Goal: Information Seeking & Learning: Understand process/instructions

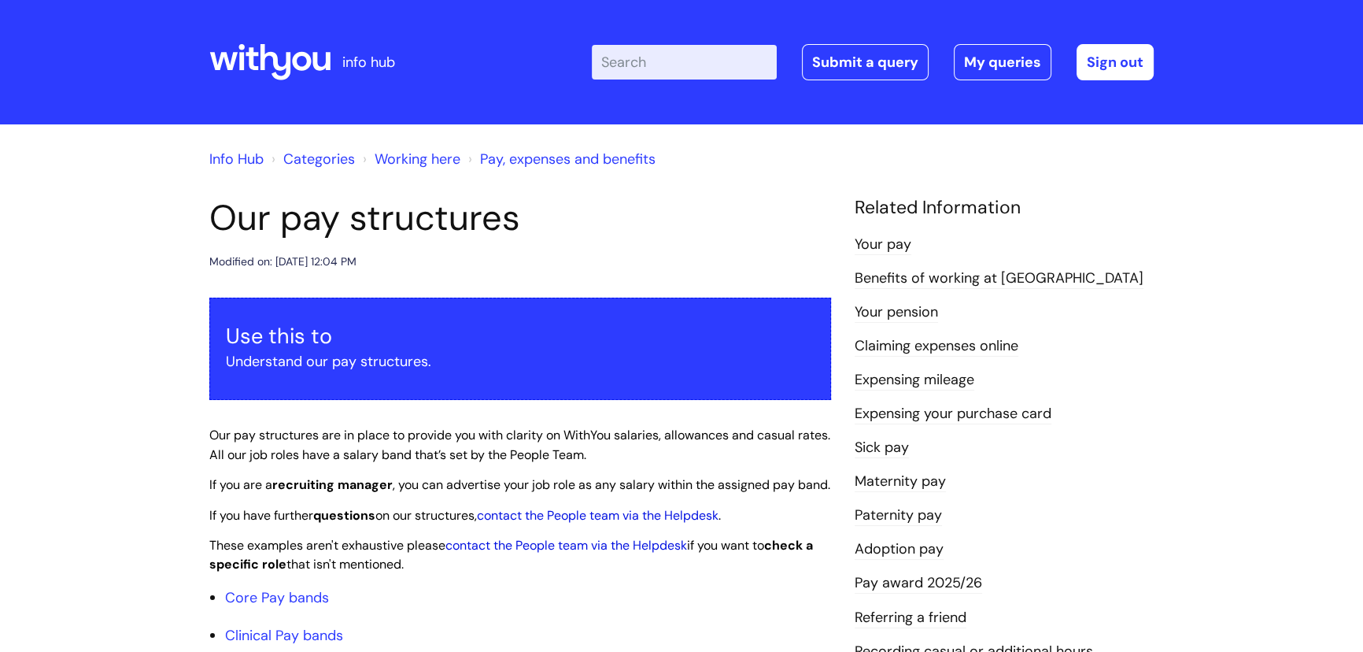
click at [423, 161] on link "Working here" at bounding box center [418, 159] width 86 height 19
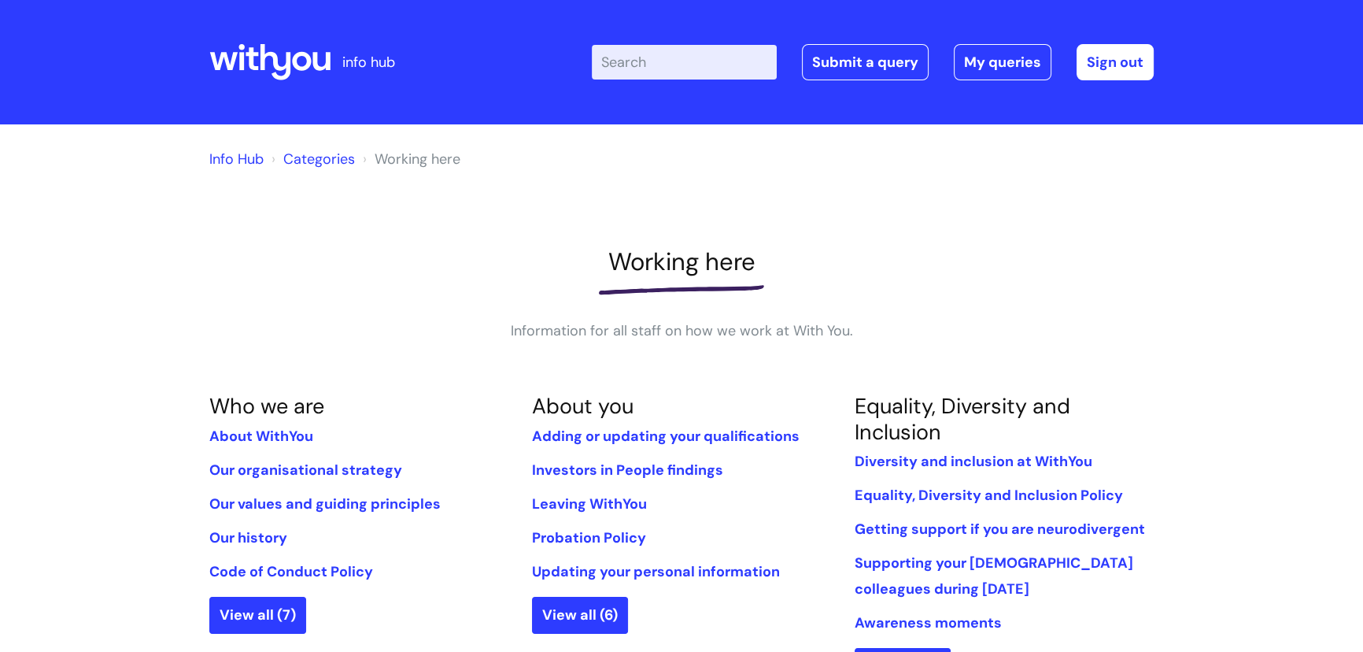
click at [620, 58] on input "Enter your search term here..." at bounding box center [684, 62] width 185 height 35
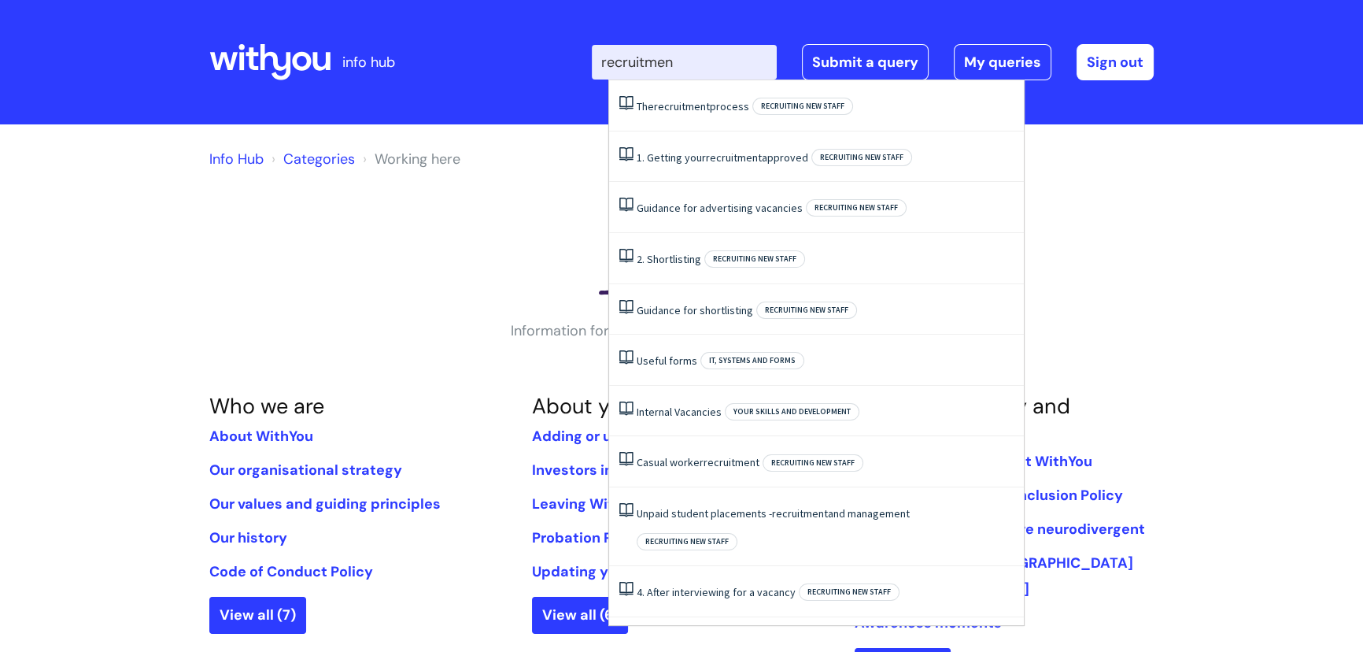
type input "recruitment"
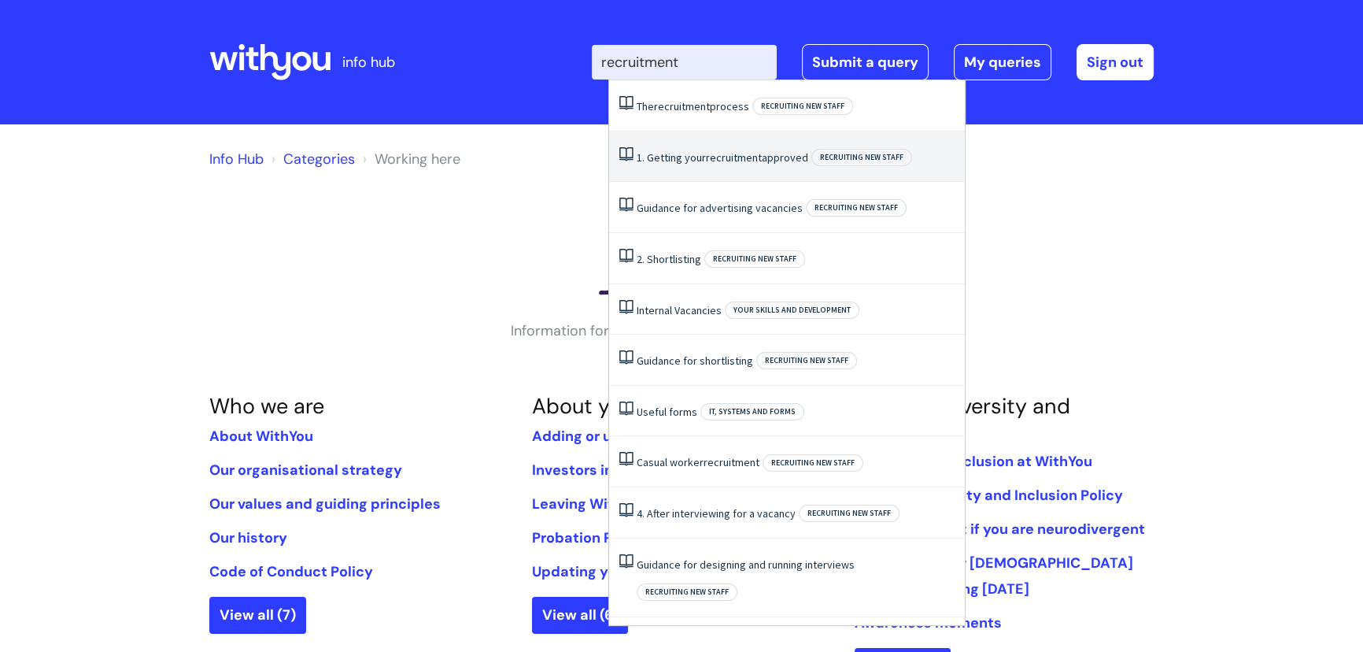
click at [696, 157] on link "1. Getting your recruitment approved" at bounding box center [723, 157] width 172 height 14
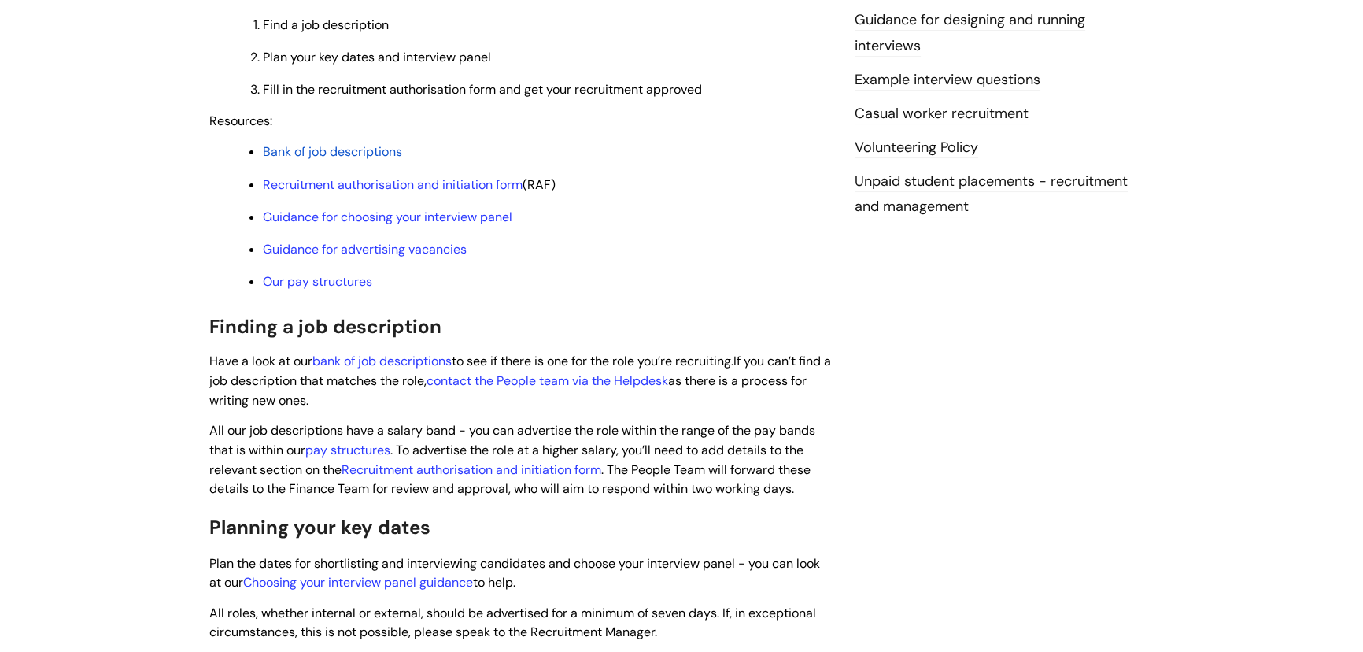
scroll to position [501, 0]
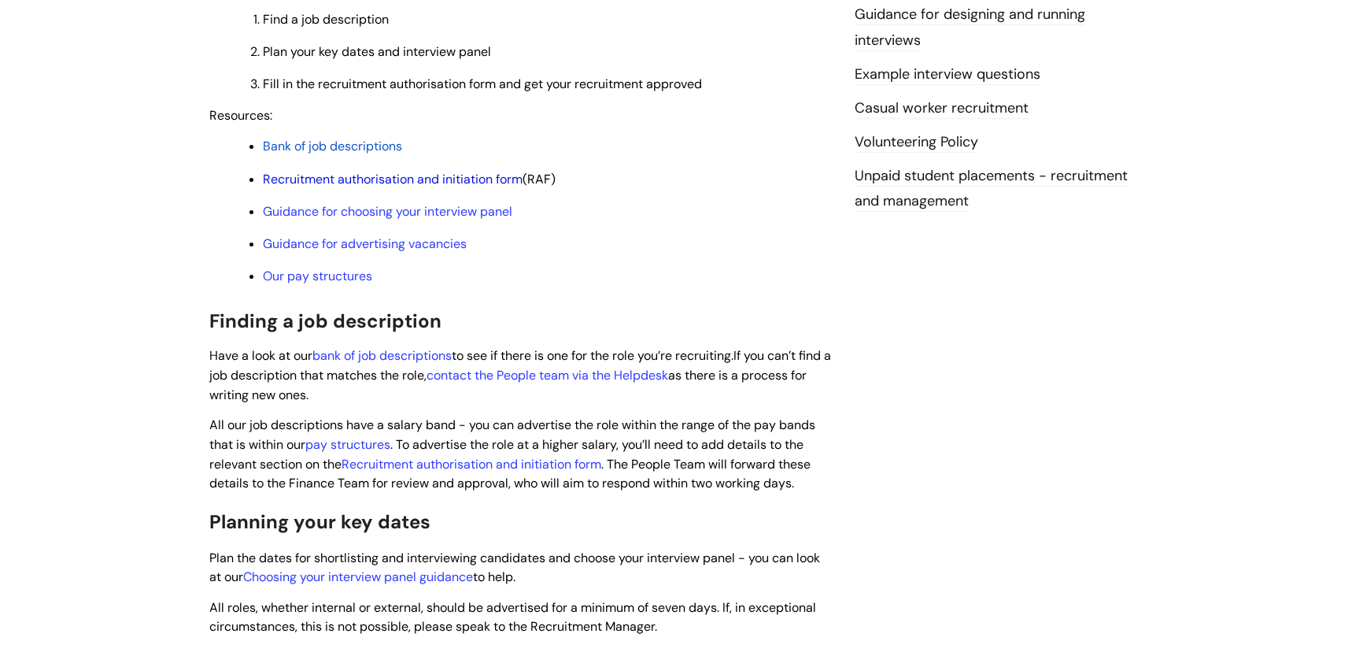
click at [445, 174] on link "Recruitment authorisation and initiation form" at bounding box center [393, 179] width 260 height 17
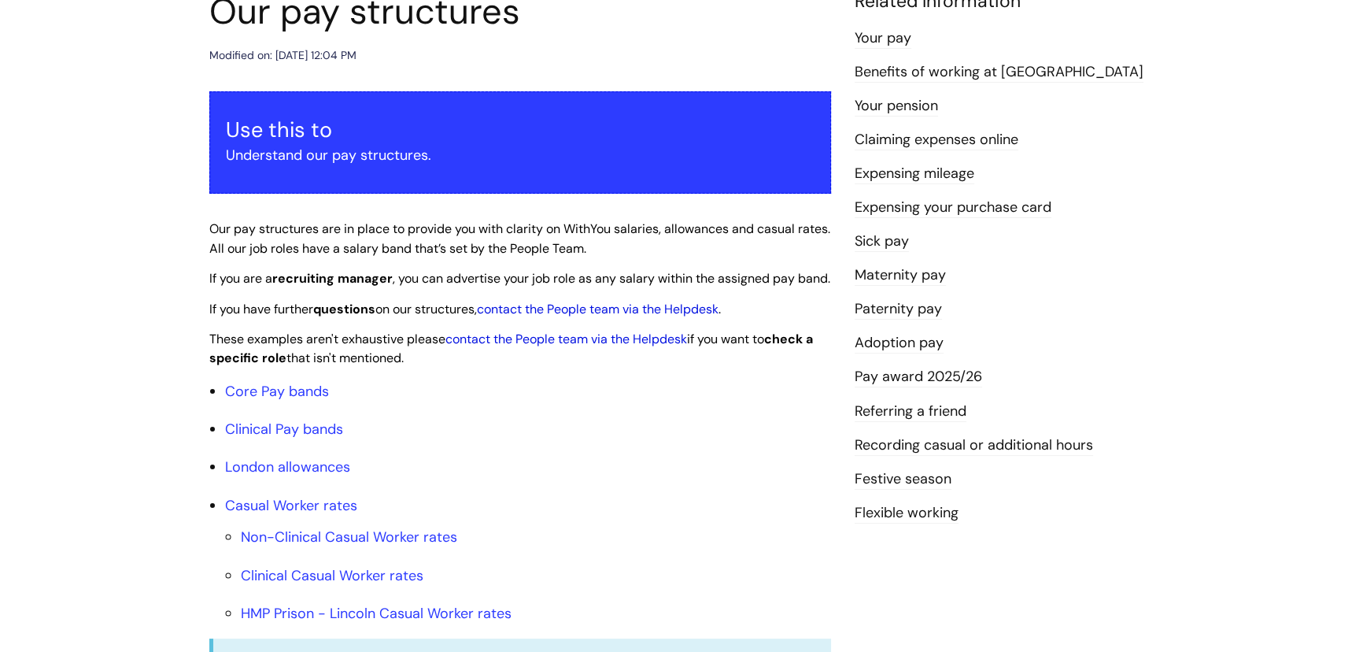
scroll to position [214, 0]
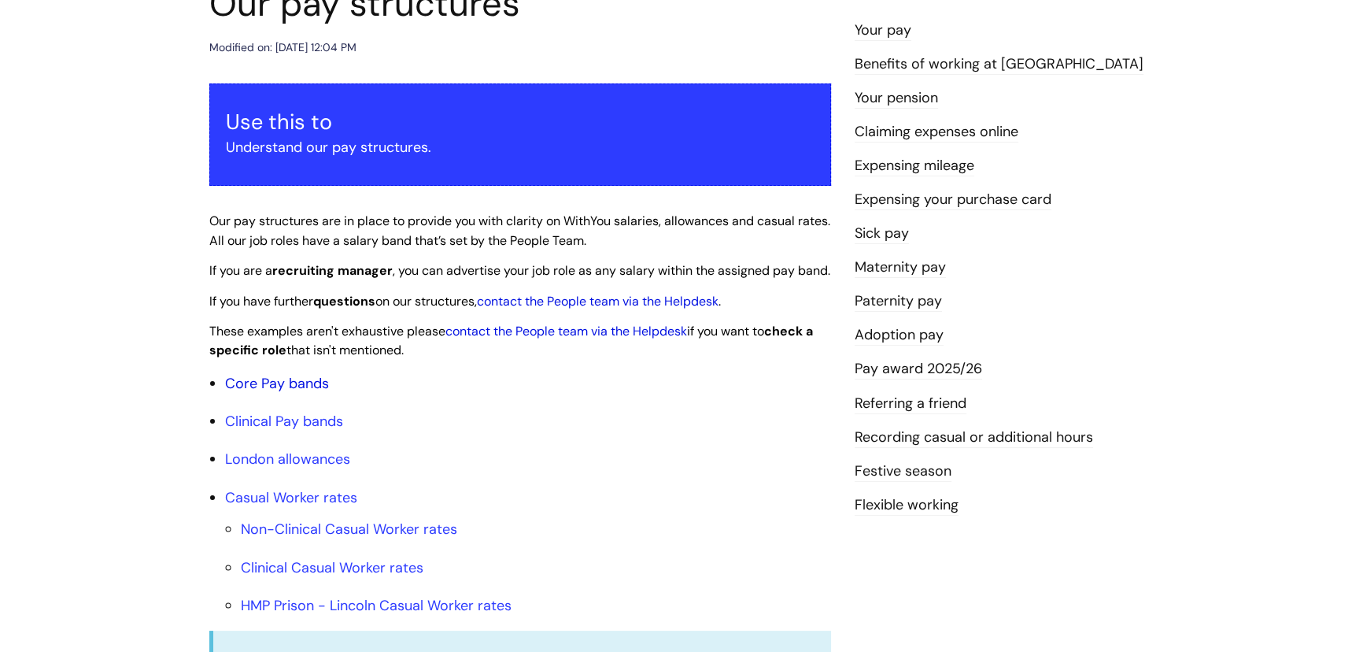
click at [268, 393] on link "Core Pay bands" at bounding box center [277, 383] width 104 height 19
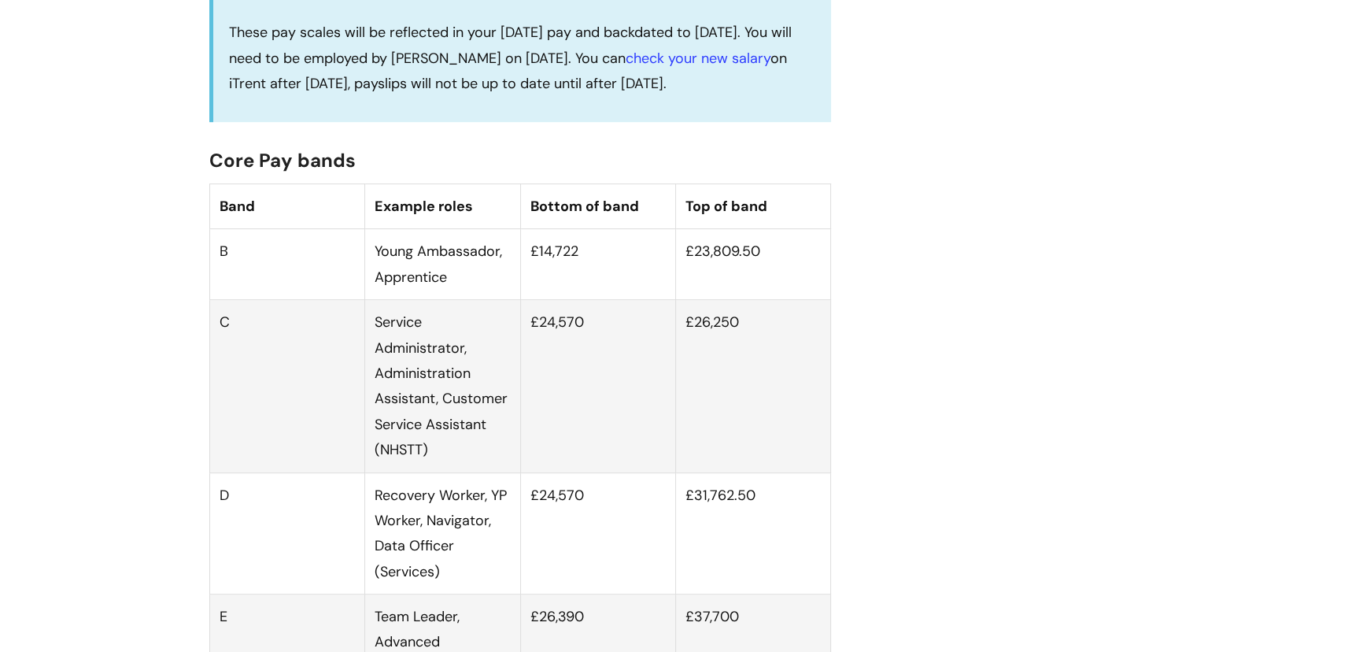
scroll to position [929, 0]
